Goal: Information Seeking & Learning: Learn about a topic

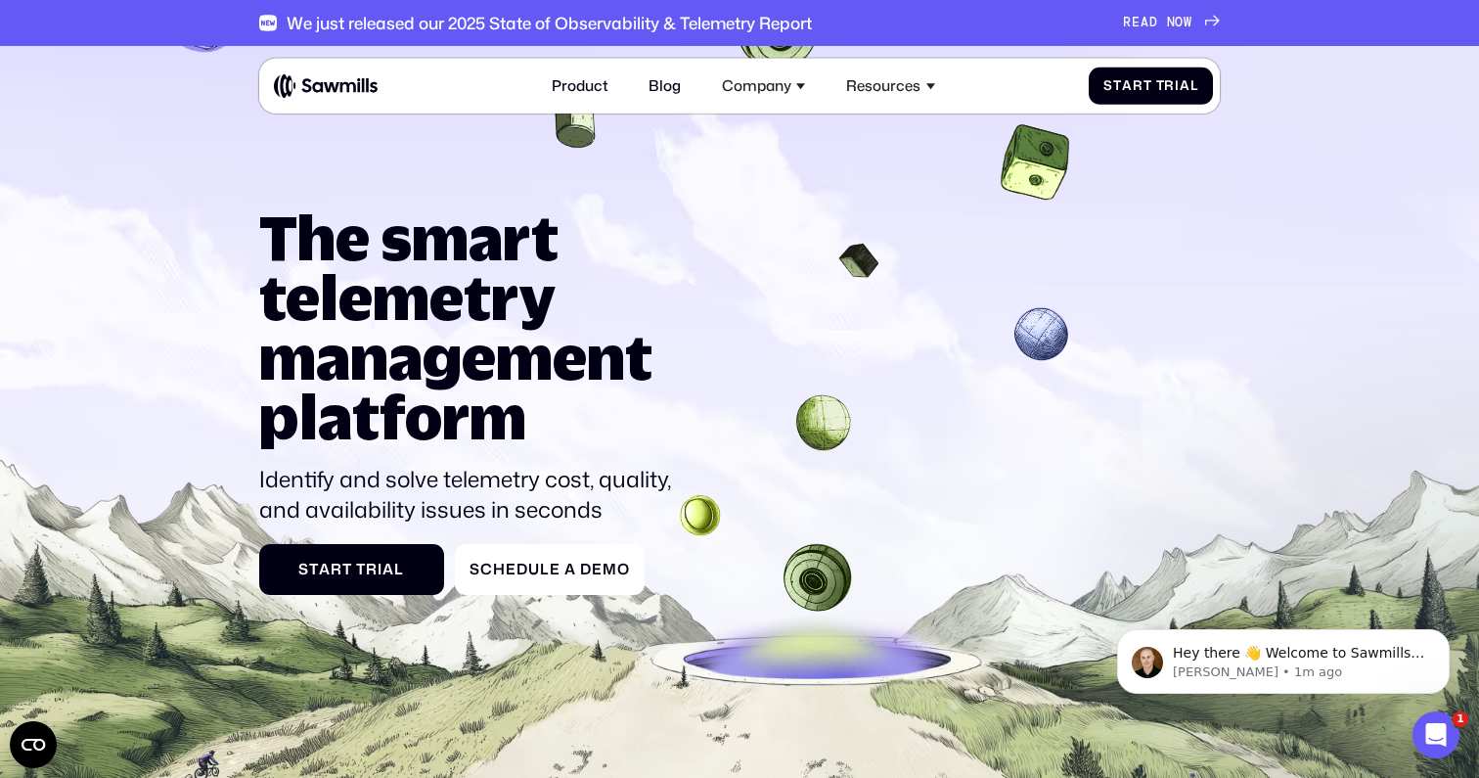
click at [1255, 695] on body "Hey there 👋 Welcome to Sawmills. The smart telemetry management platform that s…" at bounding box center [1284, 656] width 376 height 121
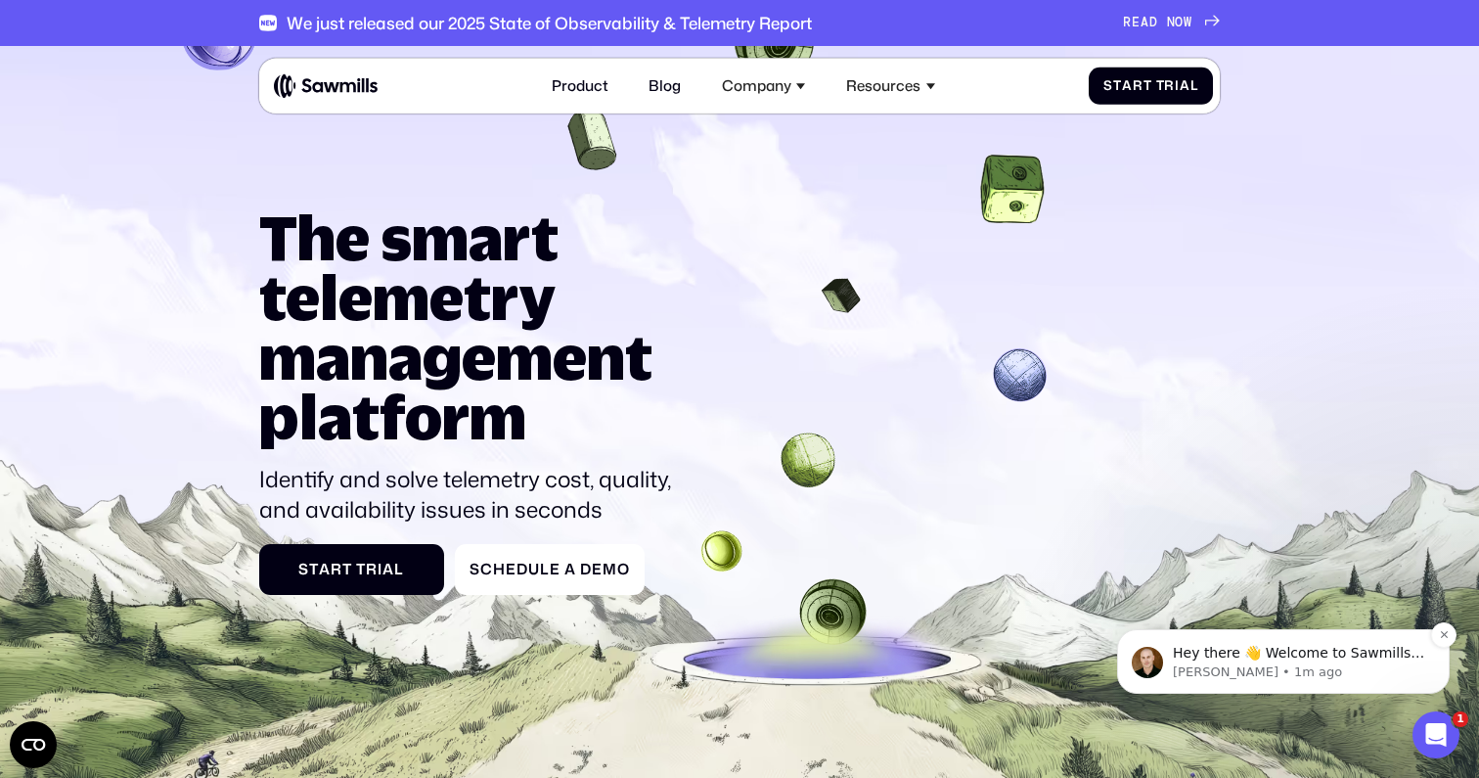
click at [1254, 679] on p "Winston • 1m ago" at bounding box center [1299, 672] width 252 height 18
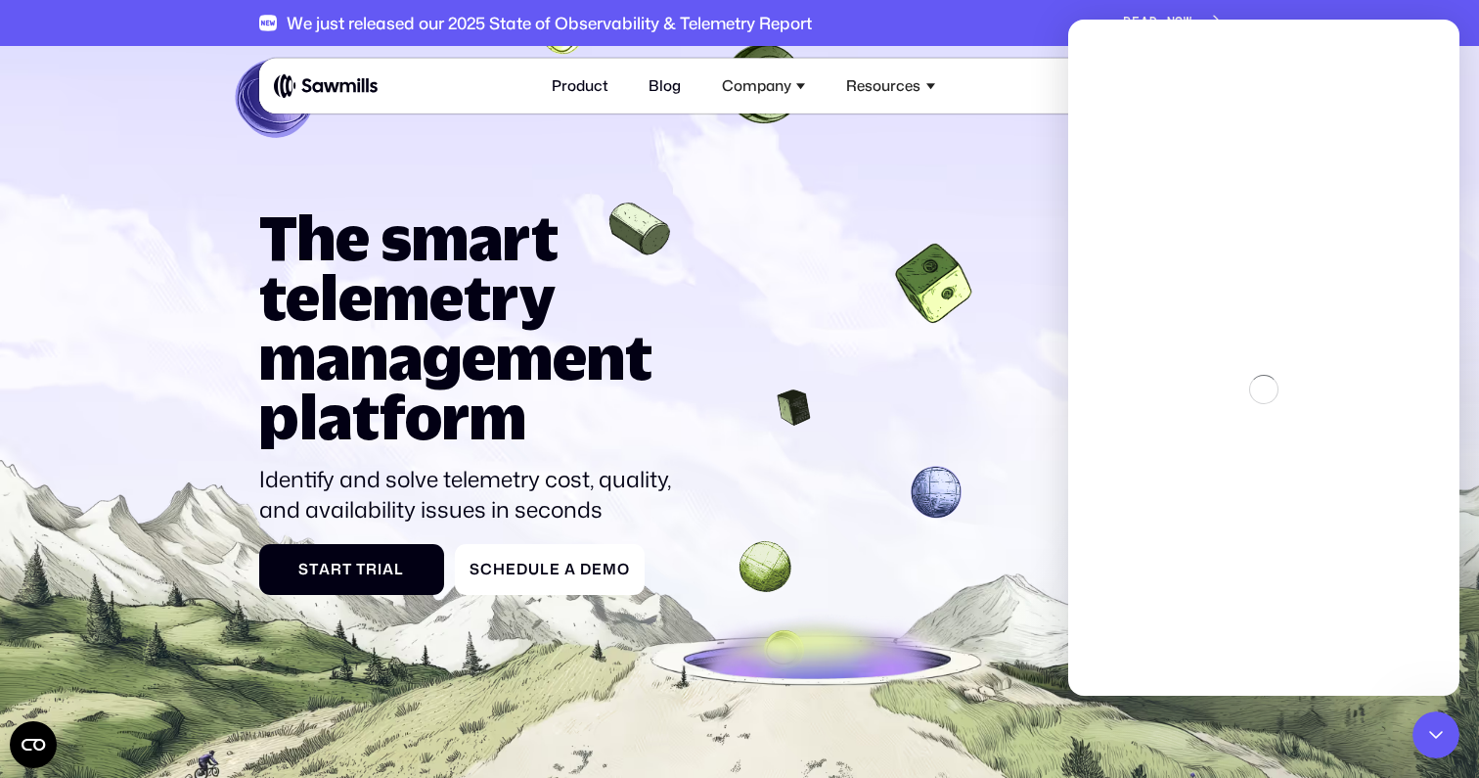
click at [1011, 224] on div "The smart telemetry management platform Identify and solve telemetry cost, qual…" at bounding box center [740, 400] width 962 height 387
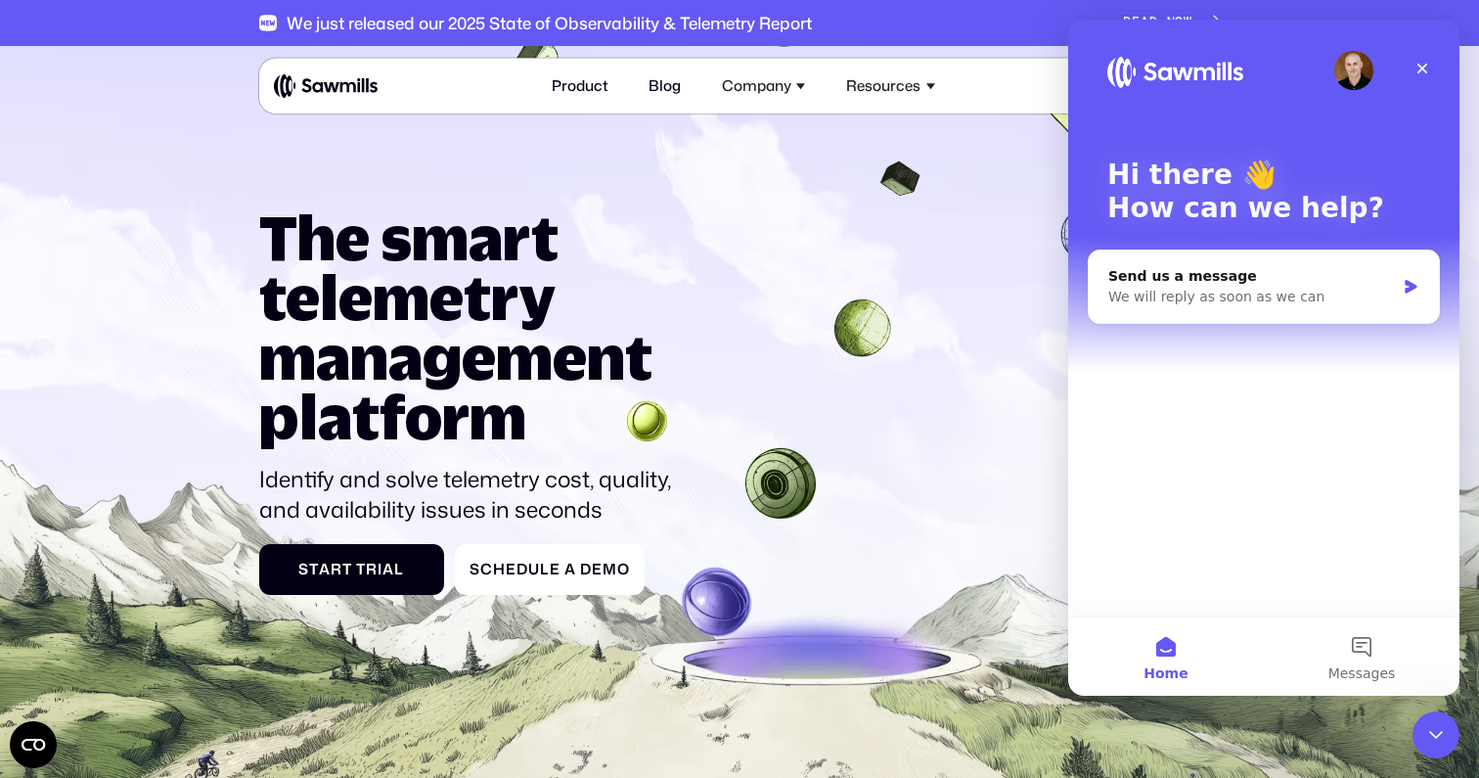
click at [353, 83] on img at bounding box center [326, 85] width 104 height 25
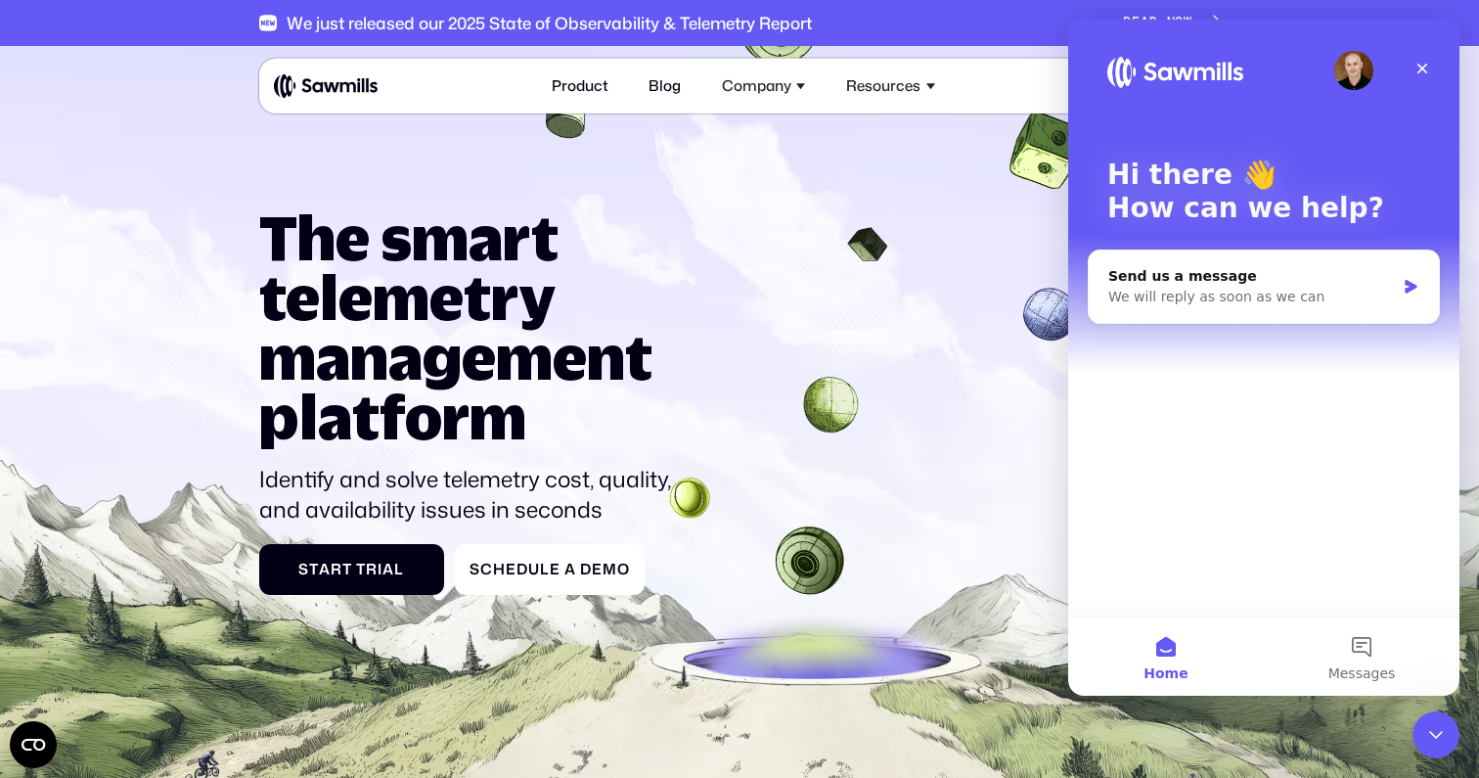
click at [356, 89] on img at bounding box center [326, 85] width 104 height 25
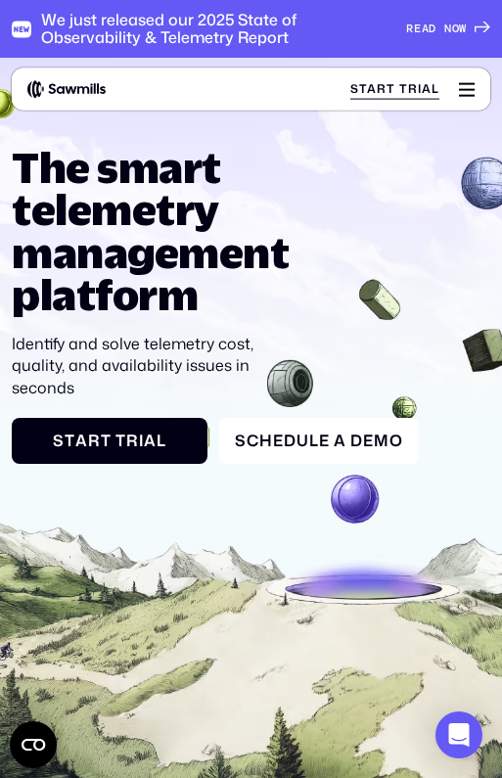
click at [473, 91] on div at bounding box center [466, 88] width 23 height 23
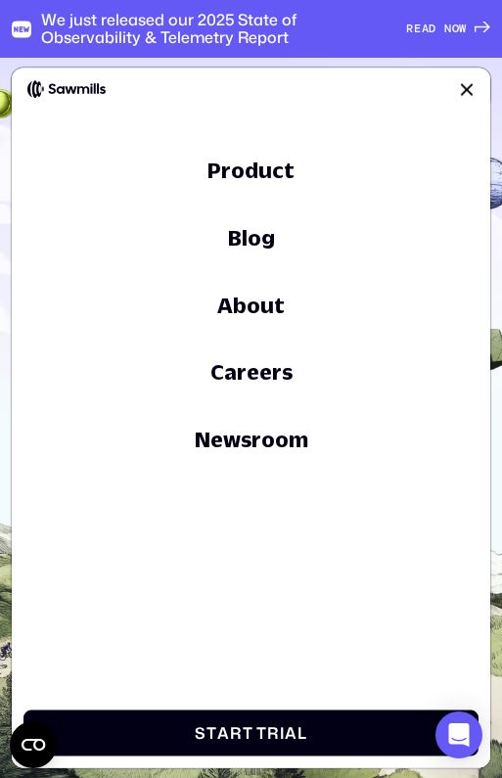
click at [257, 244] on link "Blog" at bounding box center [250, 237] width 455 height 28
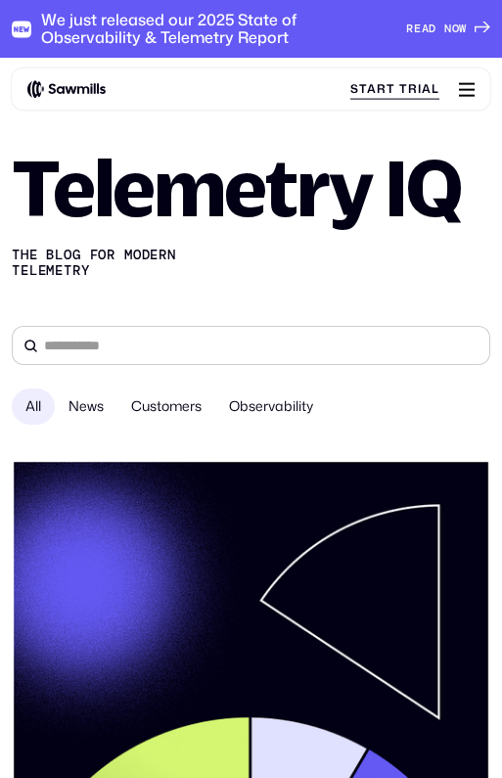
click at [471, 94] on div at bounding box center [466, 88] width 23 height 23
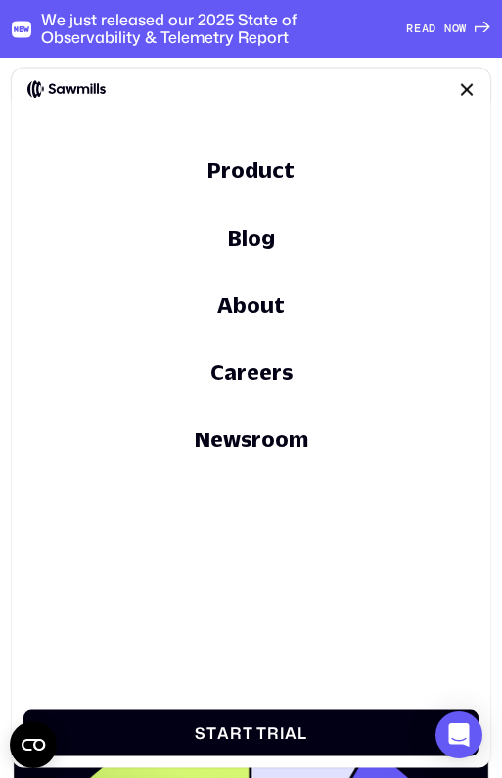
click at [472, 92] on div at bounding box center [466, 88] width 23 height 23
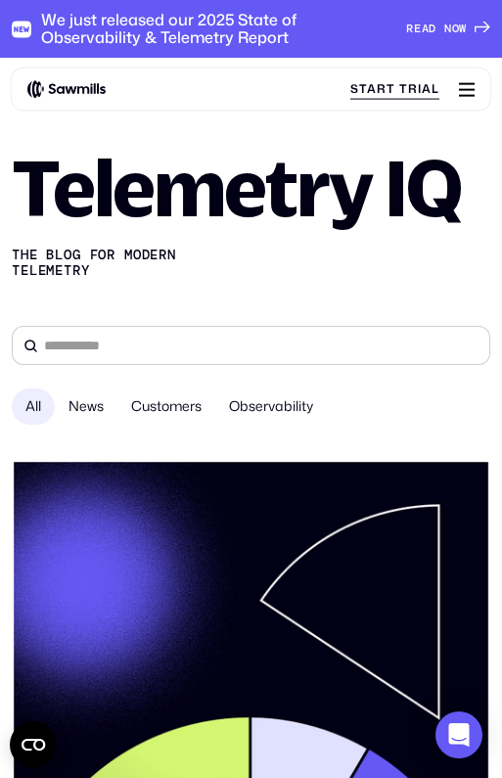
click at [455, 93] on div at bounding box center [466, 88] width 23 height 23
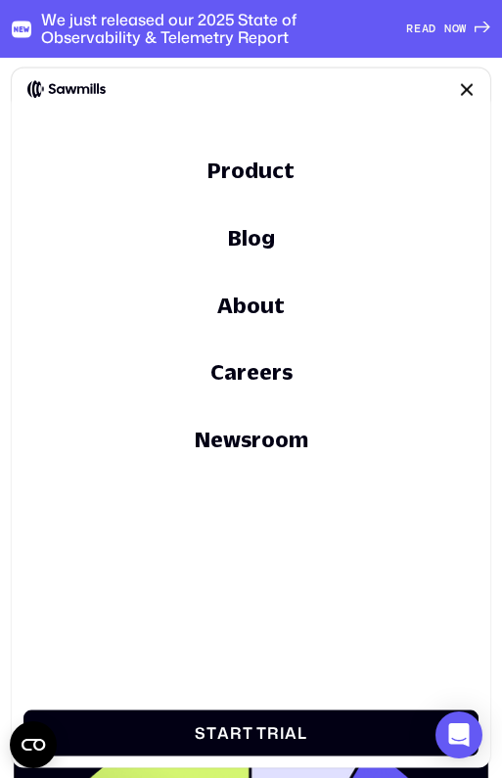
click at [257, 177] on link "Product" at bounding box center [250, 171] width 455 height 28
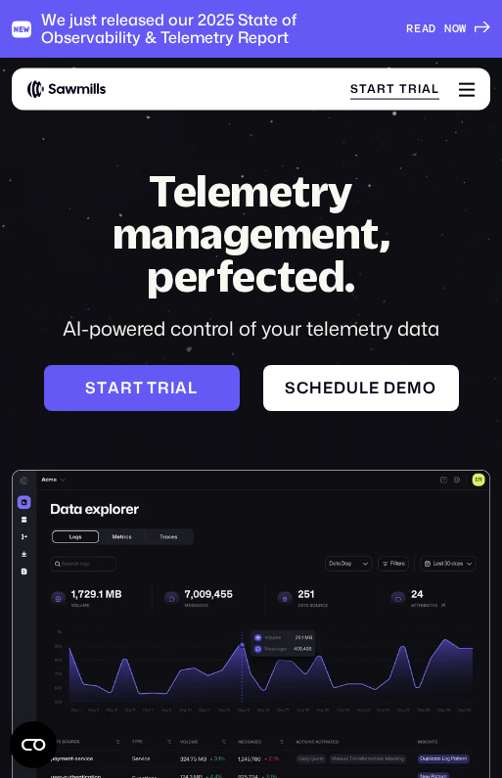
click at [465, 88] on div at bounding box center [466, 88] width 23 height 23
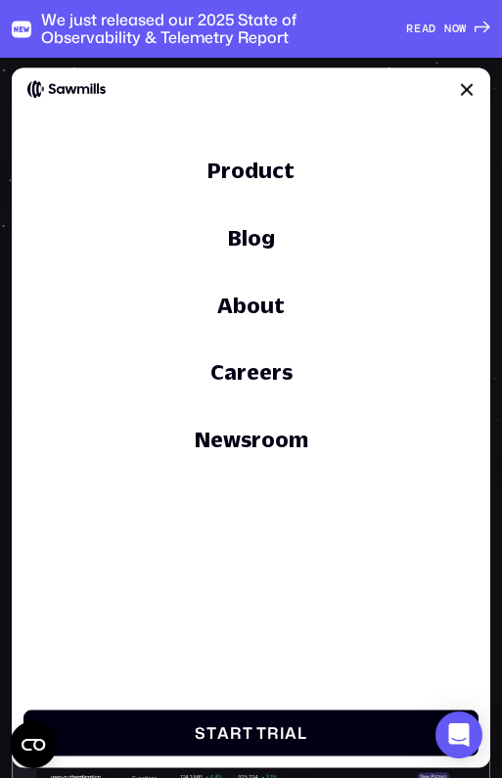
click at [468, 94] on div at bounding box center [466, 88] width 23 height 23
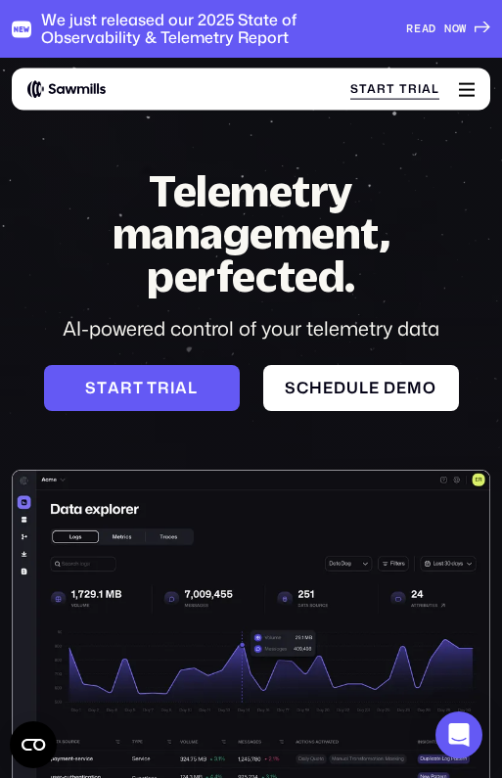
click at [470, 79] on div at bounding box center [466, 88] width 23 height 23
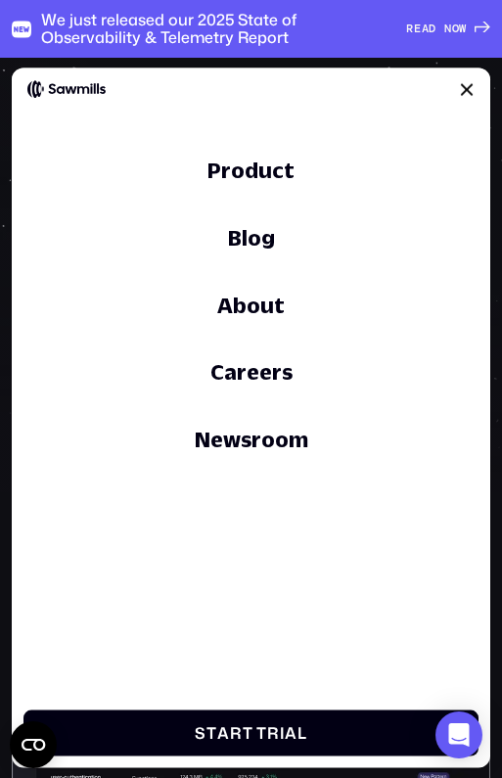
click at [459, 87] on div at bounding box center [466, 88] width 23 height 23
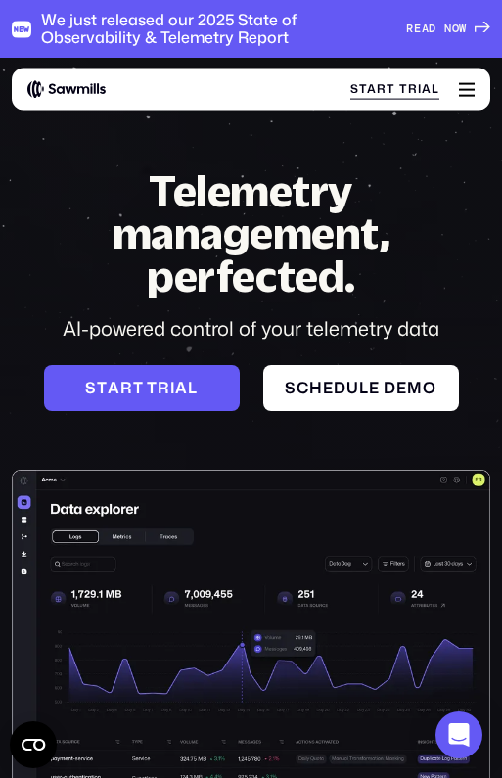
click at [61, 79] on img at bounding box center [66, 89] width 78 height 20
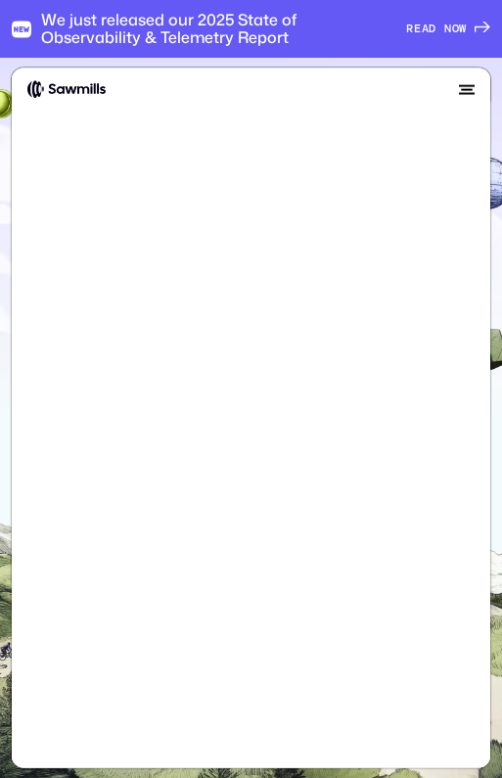
scroll to position [0, 273]
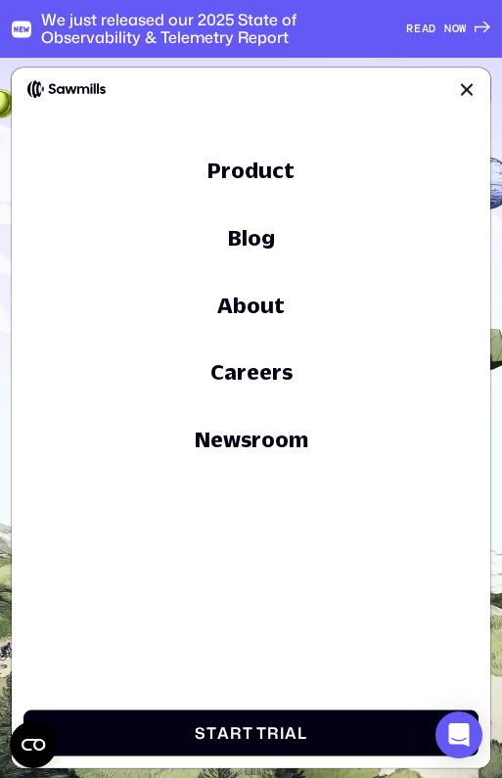
click at [466, 94] on div at bounding box center [466, 88] width 23 height 23
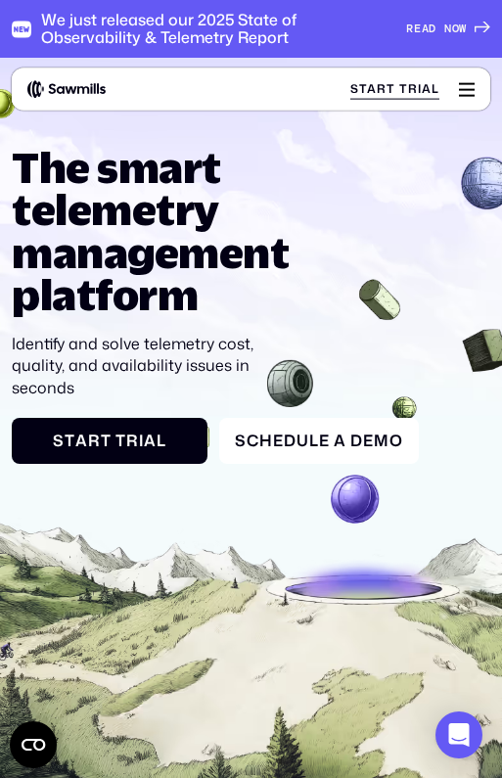
click at [466, 94] on div at bounding box center [466, 88] width 23 height 23
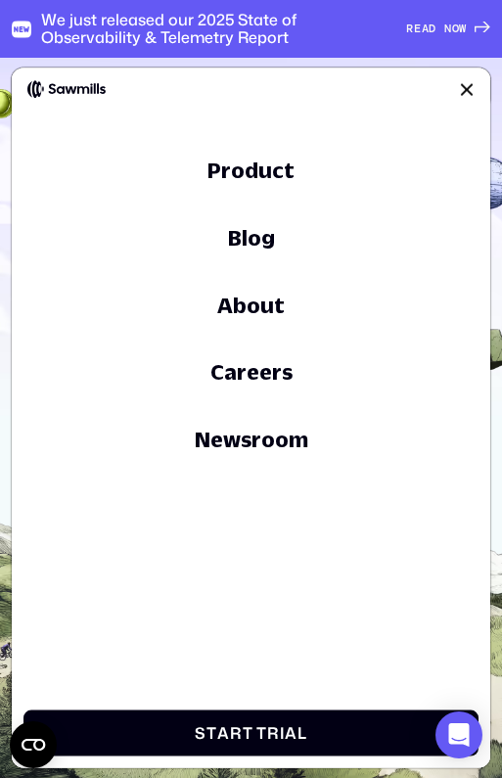
click at [458, 89] on div at bounding box center [466, 88] width 23 height 23
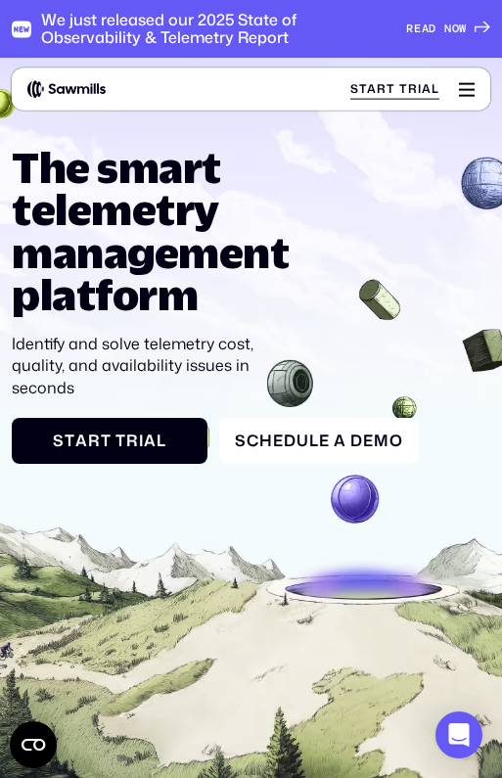
click at [458, 89] on div at bounding box center [466, 88] width 23 height 23
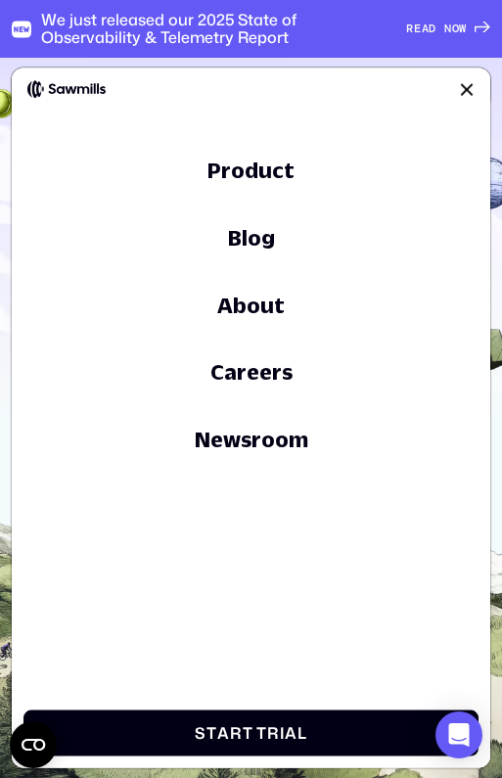
click at [468, 87] on div at bounding box center [466, 88] width 23 height 23
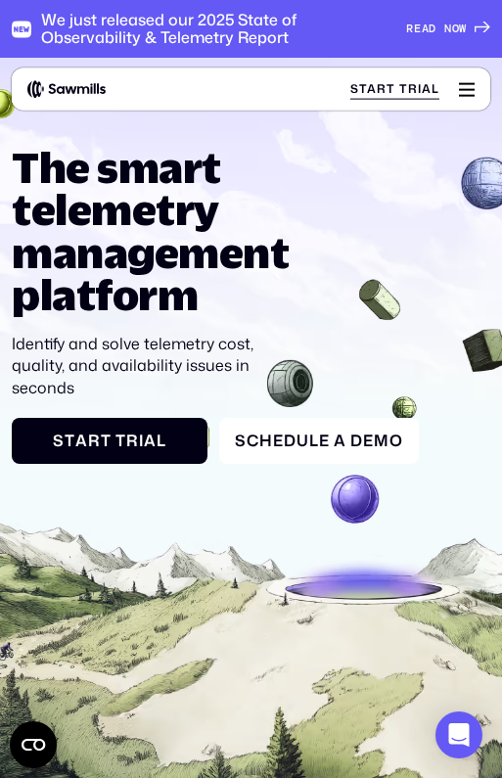
click at [458, 89] on div at bounding box center [466, 88] width 23 height 23
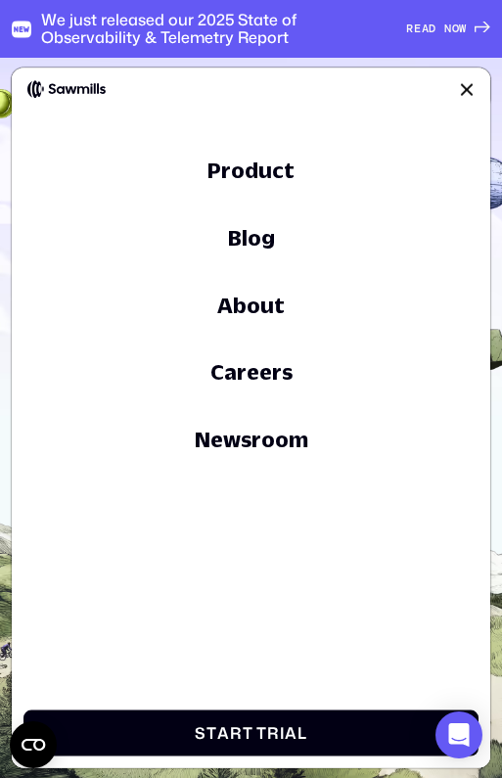
click at [466, 95] on div at bounding box center [466, 88] width 23 height 23
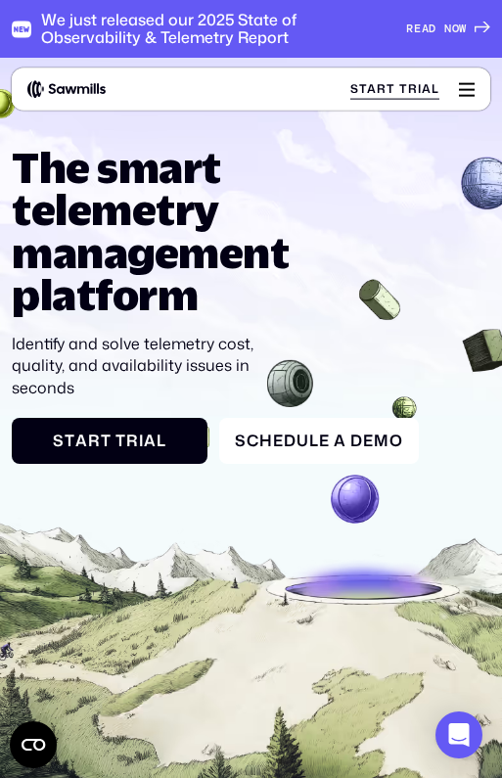
click at [395, 89] on div "Start Trial" at bounding box center [394, 89] width 89 height 12
click at [403, 89] on div "Start Trial" at bounding box center [394, 89] width 89 height 12
click at [474, 91] on div at bounding box center [466, 88] width 23 height 23
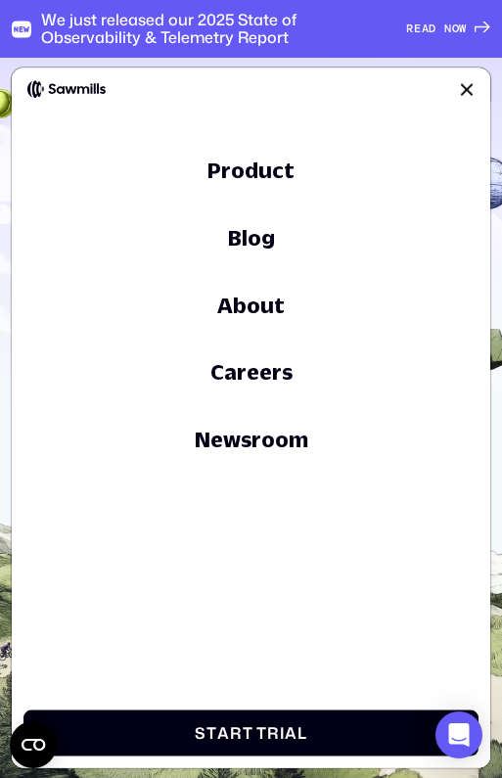
click at [455, 84] on div at bounding box center [466, 88] width 23 height 23
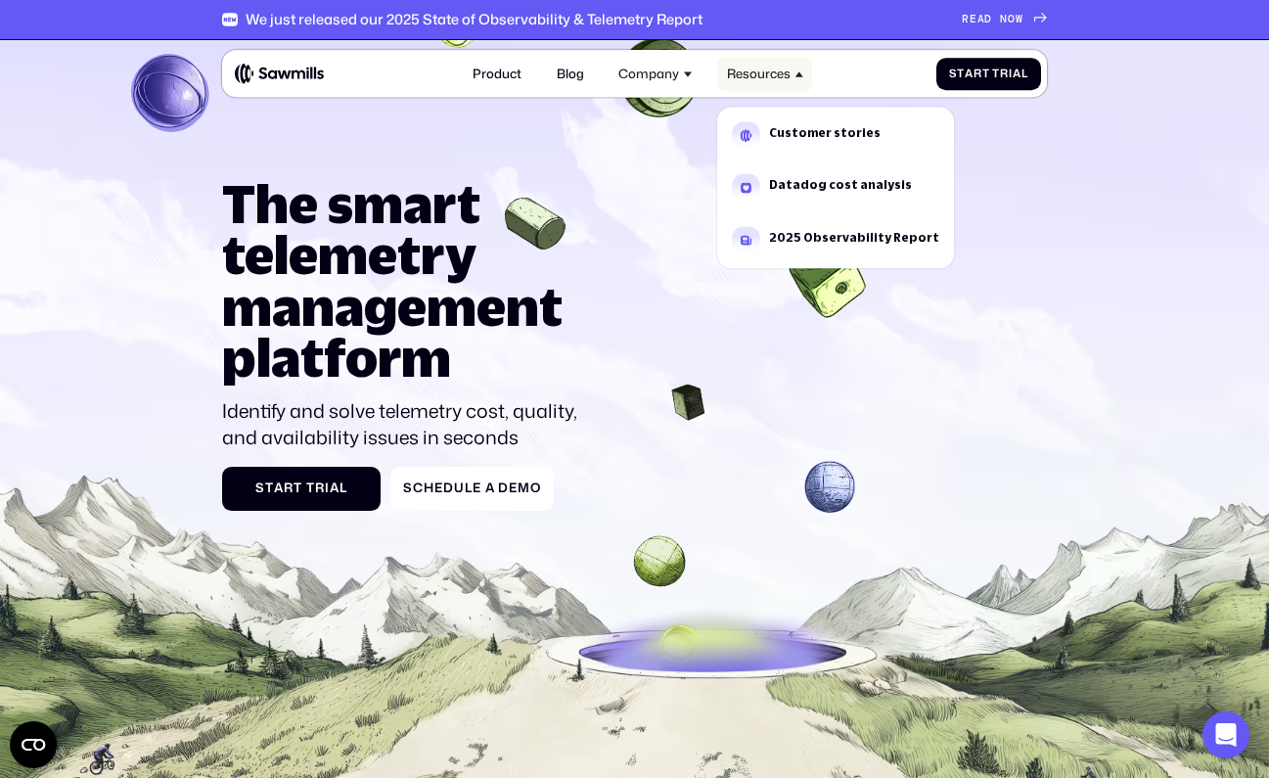
click at [501, 76] on div "Resources" at bounding box center [759, 75] width 64 height 16
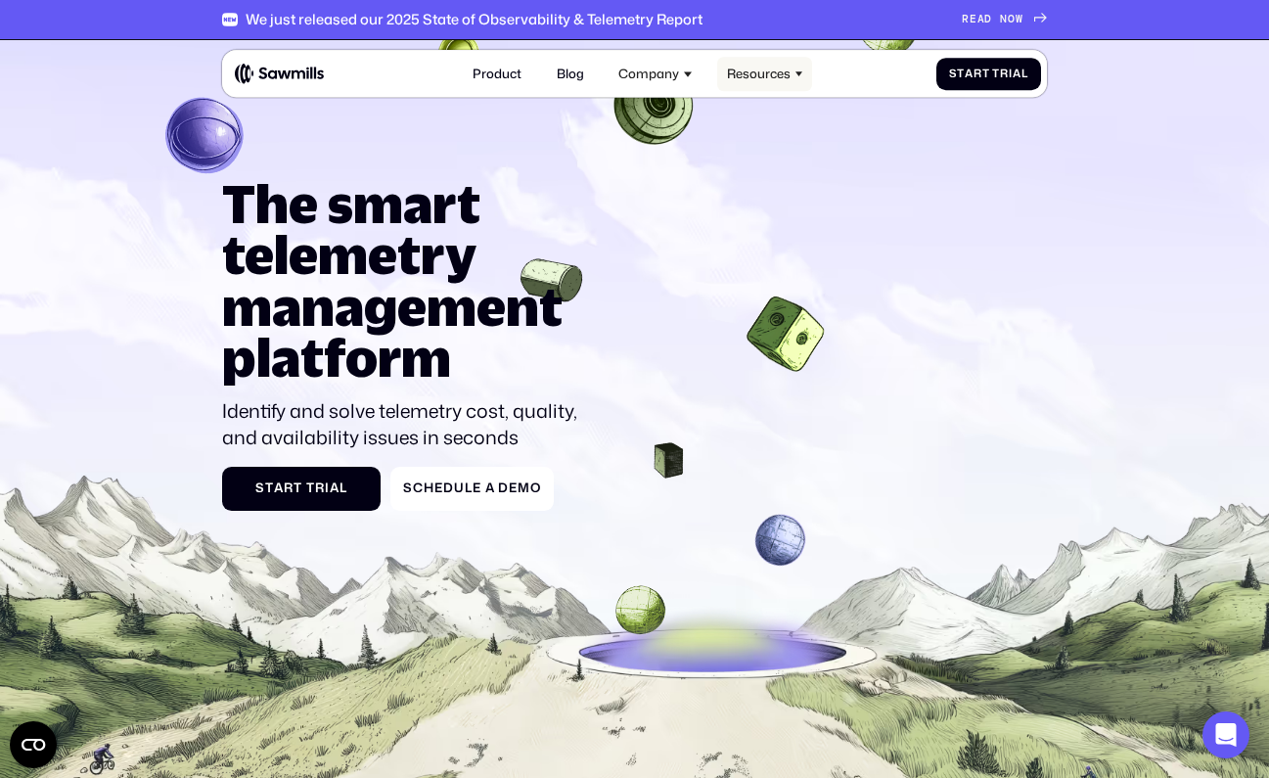
click at [501, 76] on icon at bounding box center [799, 74] width 8 height 8
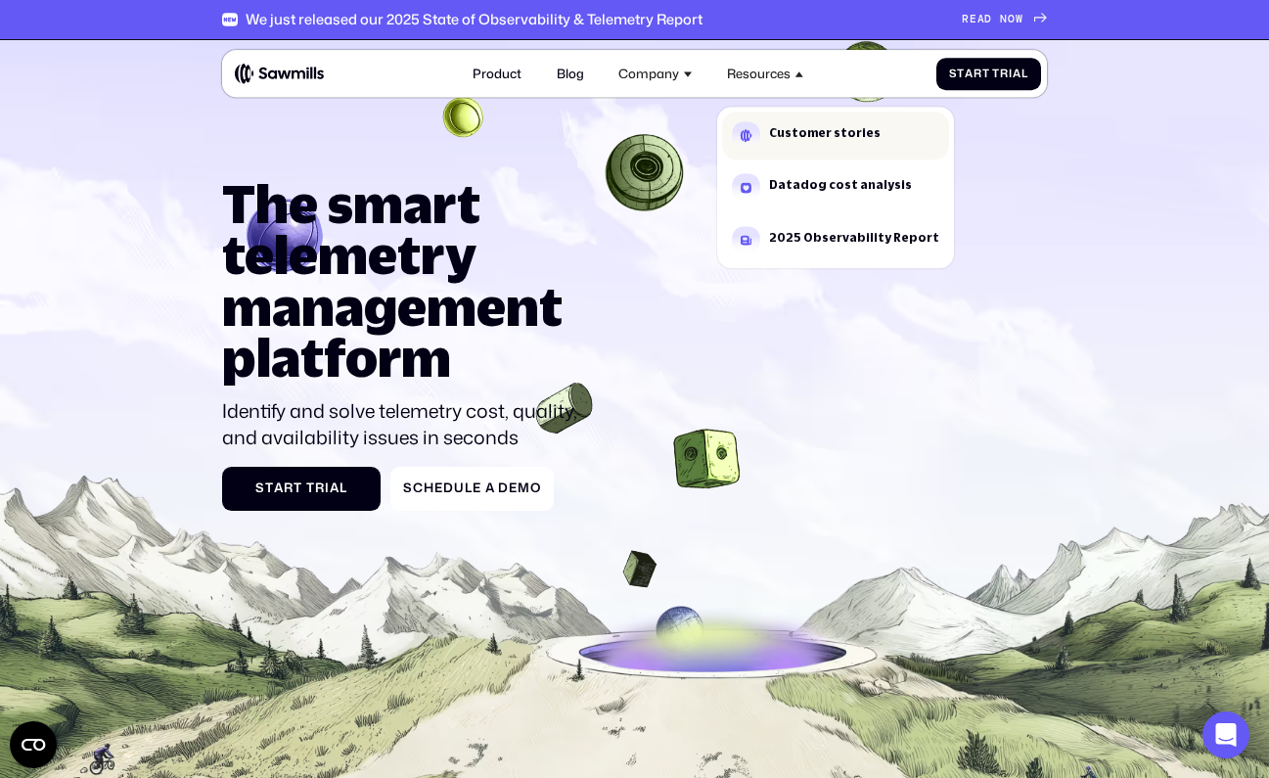
click at [501, 139] on div "Customer stories" at bounding box center [825, 135] width 112 height 17
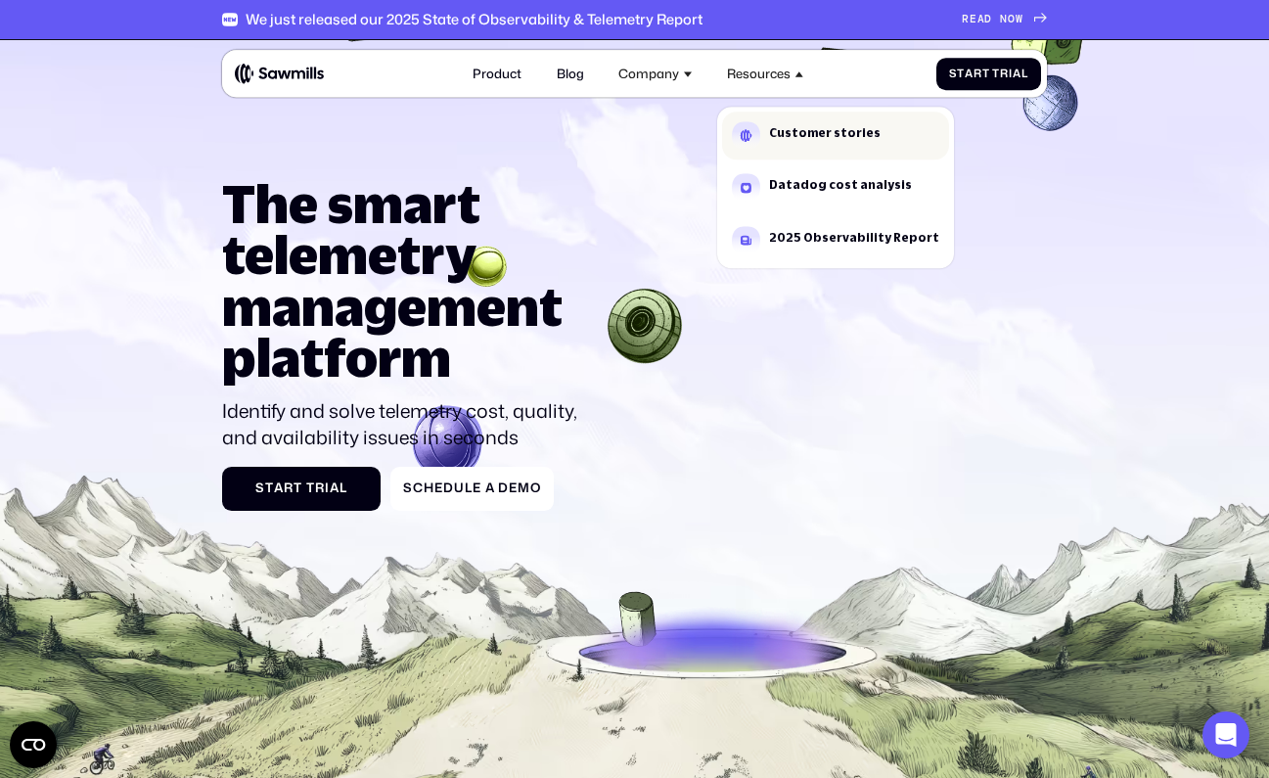
click at [501, 136] on div "Customer stories" at bounding box center [825, 133] width 112 height 12
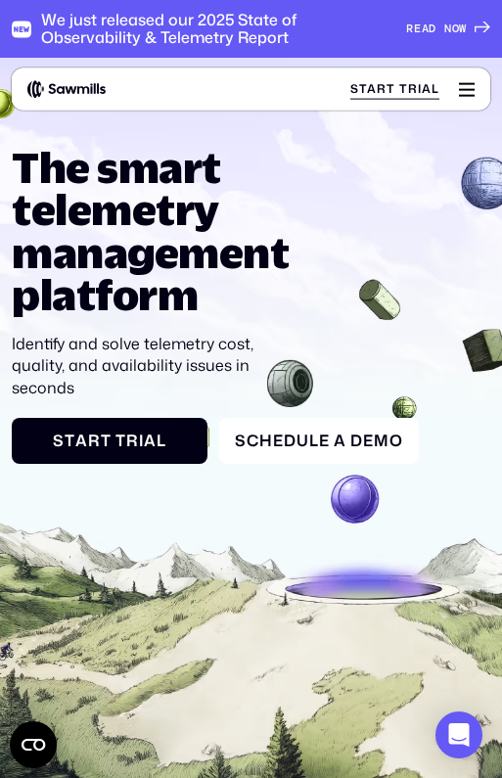
click at [456, 97] on div at bounding box center [466, 88] width 23 height 23
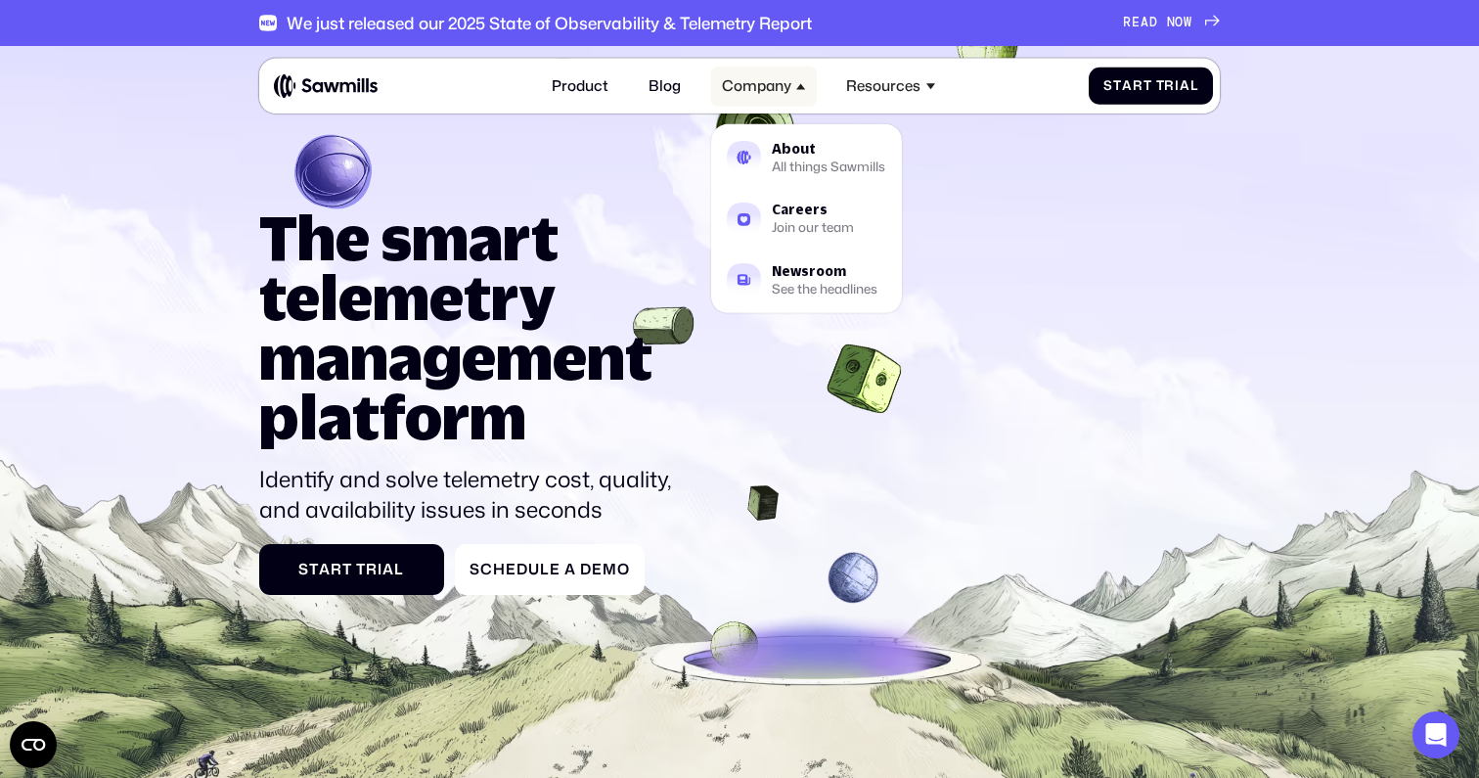
click at [794, 85] on div "Company" at bounding box center [764, 87] width 106 height 40
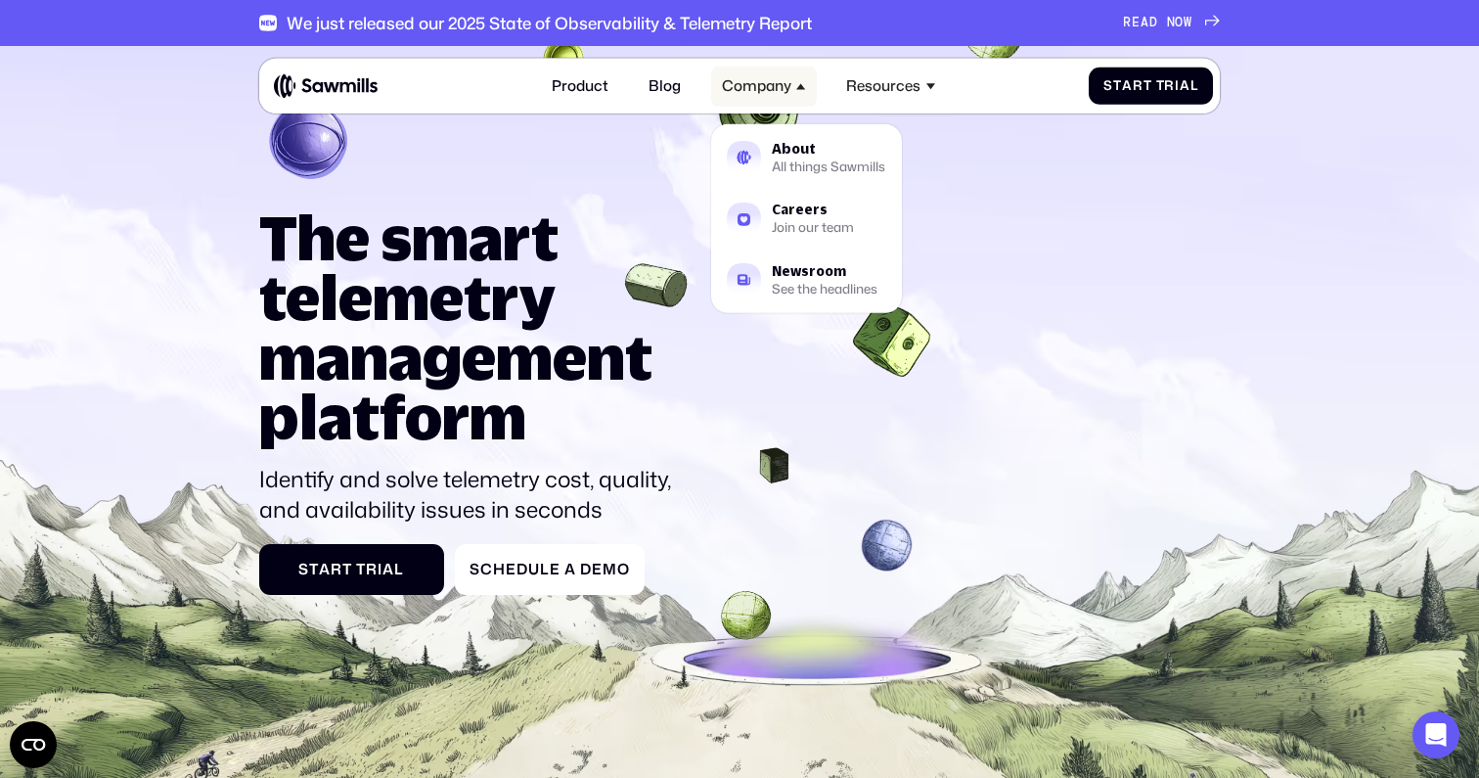
click at [755, 77] on div "Company" at bounding box center [756, 86] width 69 height 18
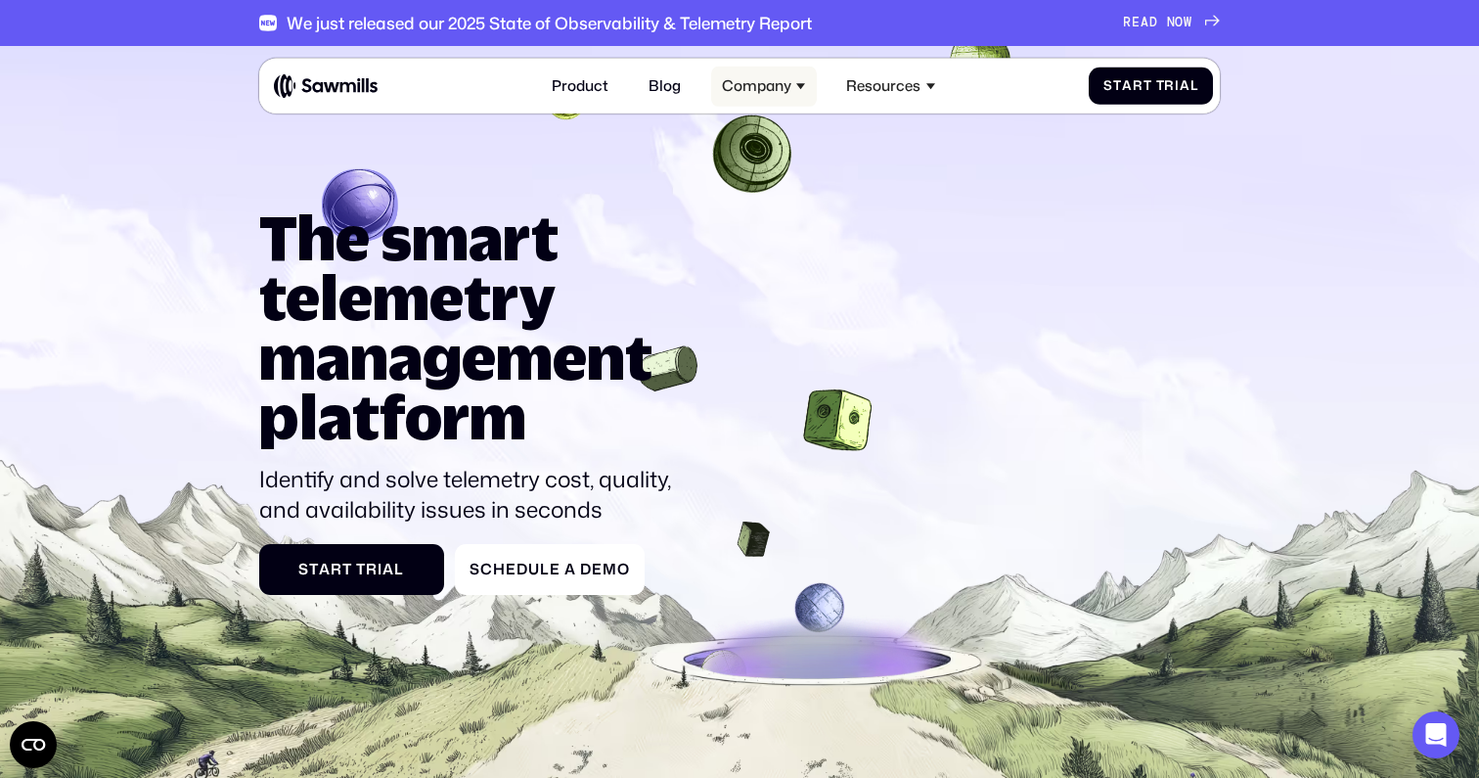
click at [755, 77] on div "Company" at bounding box center [756, 86] width 69 height 18
